Goal: Book appointment/travel/reservation

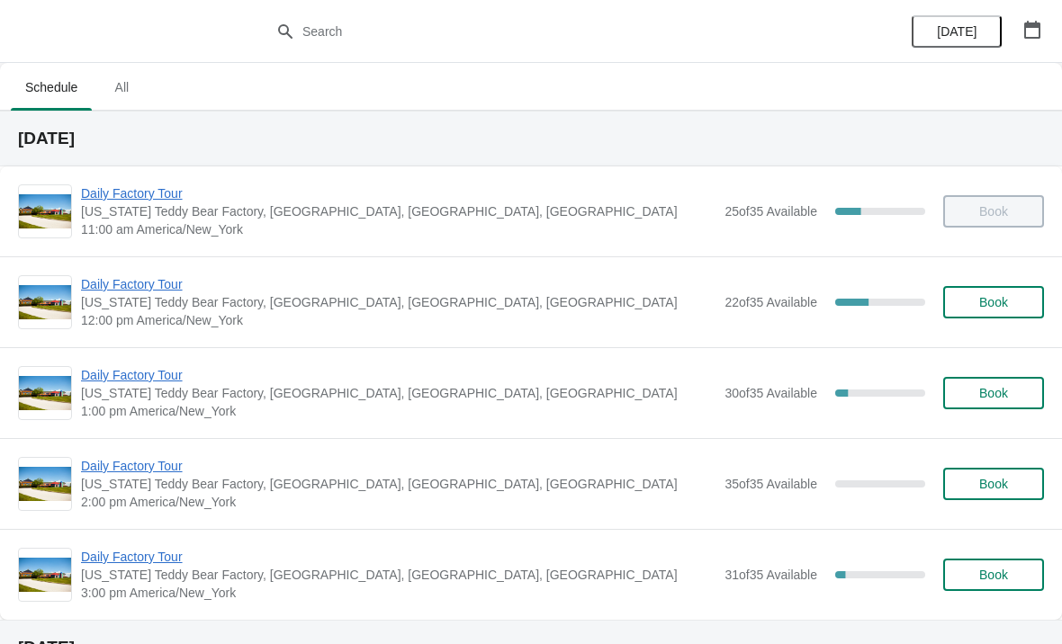
click at [127, 282] on span "Daily Factory Tour" at bounding box center [398, 284] width 634 height 18
click at [170, 288] on span "Daily Factory Tour" at bounding box center [398, 284] width 634 height 18
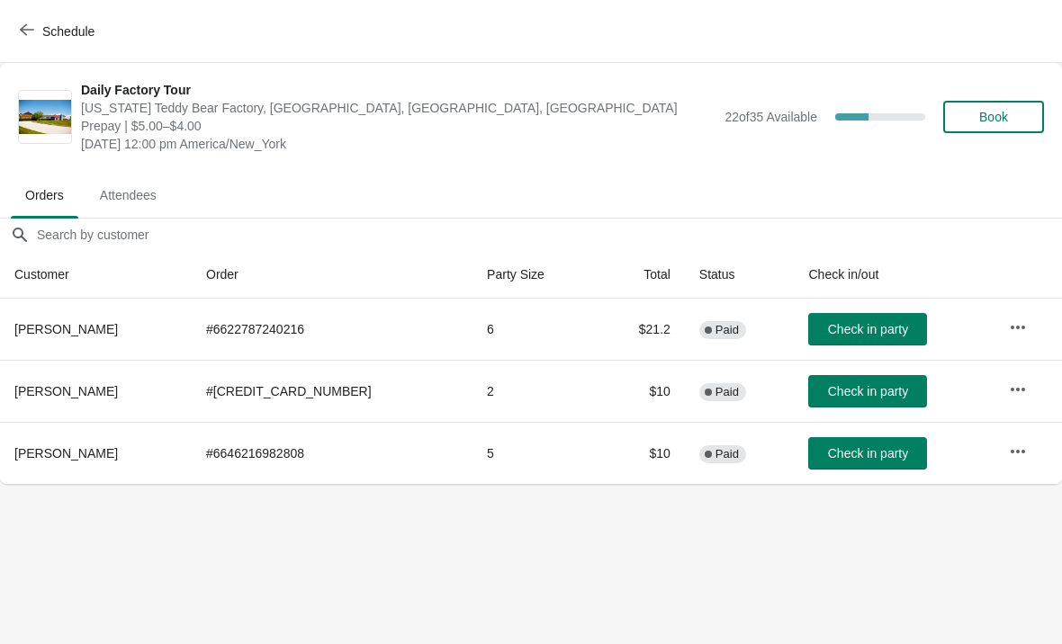
click at [892, 399] on button "Check in party" at bounding box center [867, 391] width 119 height 32
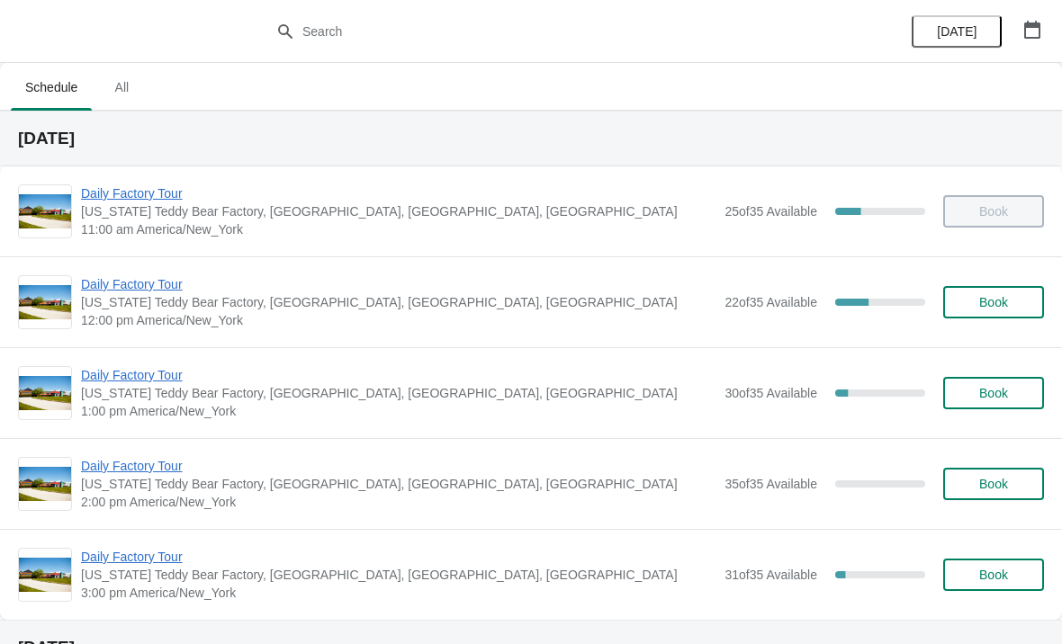
click at [152, 288] on span "Daily Factory Tour" at bounding box center [398, 284] width 634 height 18
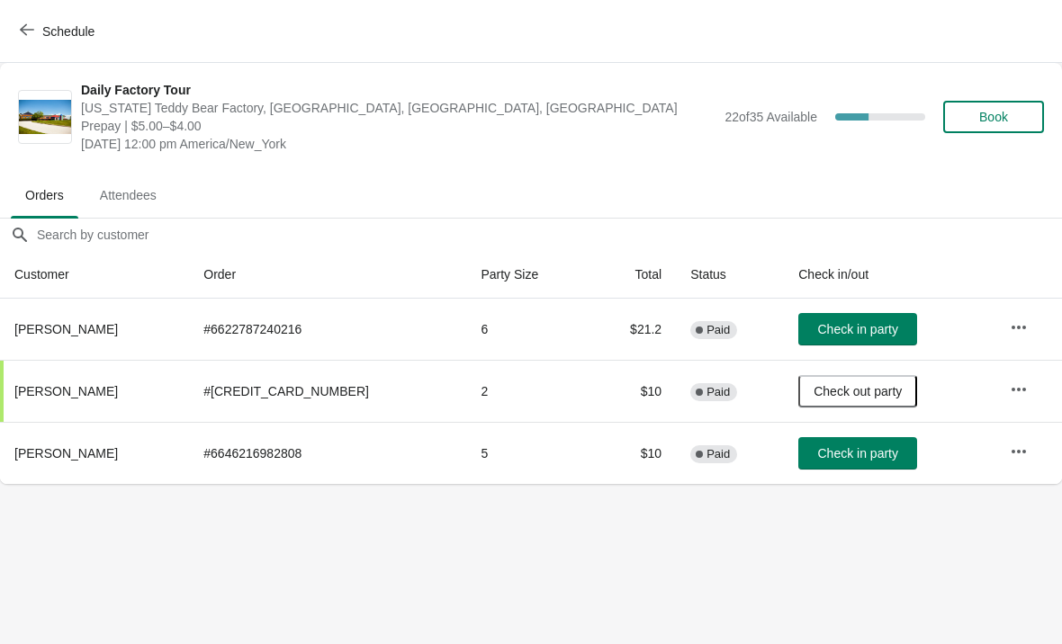
click at [836, 337] on button "Check in party" at bounding box center [857, 329] width 119 height 32
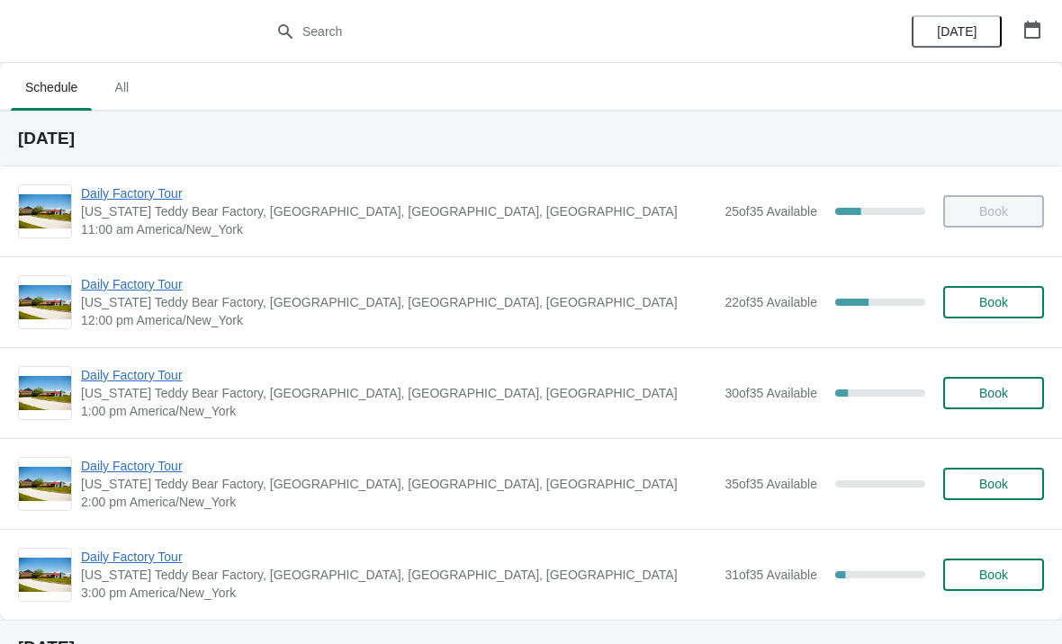
click at [167, 289] on span "Daily Factory Tour" at bounding box center [398, 284] width 634 height 18
click at [149, 278] on span "Daily Factory Tour" at bounding box center [398, 284] width 634 height 18
click at [147, 284] on span "Daily Factory Tour" at bounding box center [398, 284] width 634 height 18
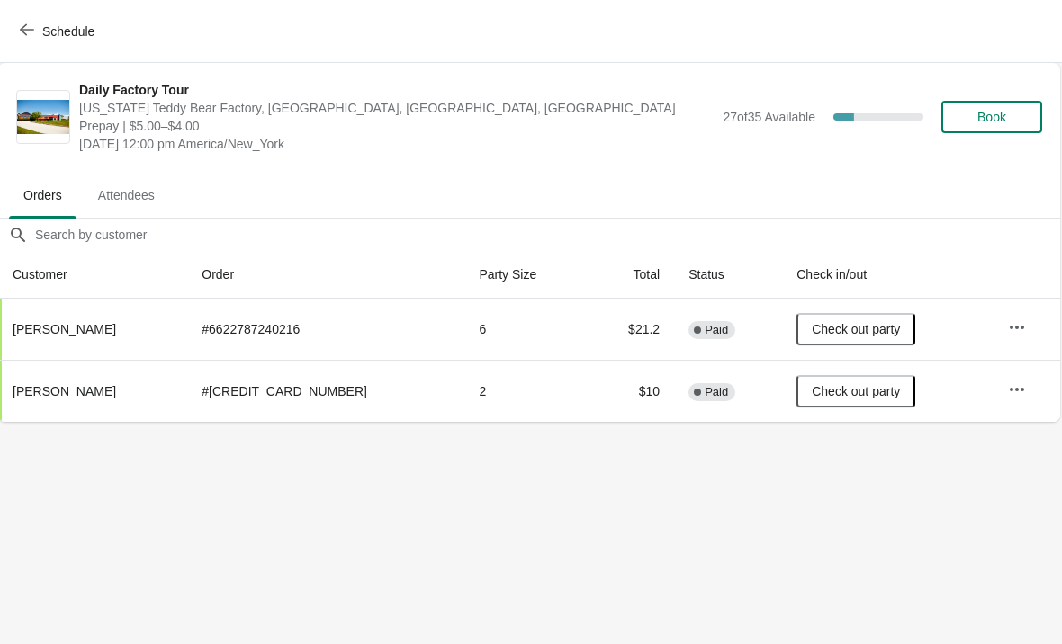
scroll to position [0, 1]
click at [30, 40] on button "Schedule" at bounding box center [59, 31] width 100 height 32
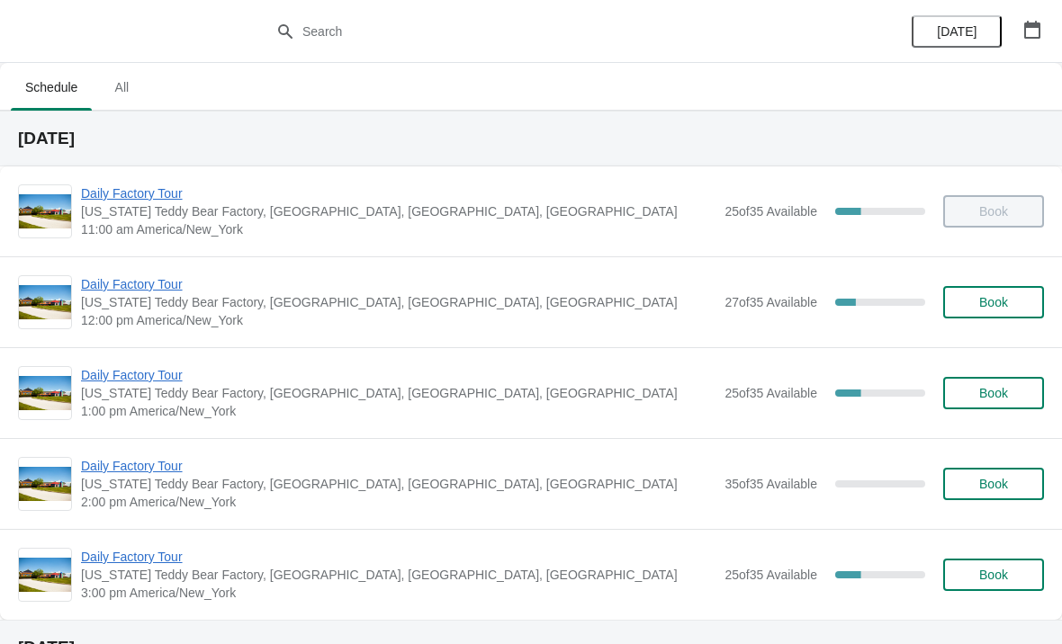
click at [117, 376] on span "Daily Factory Tour" at bounding box center [398, 375] width 634 height 18
